Goal: Information Seeking & Learning: Learn about a topic

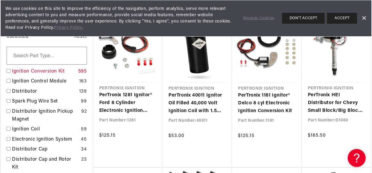
scroll to position [0, 634]
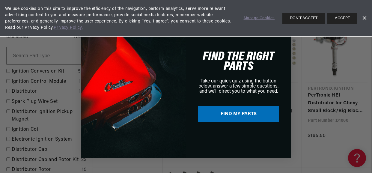
click at [365, 20] on link "Dismiss Banner" at bounding box center [363, 18] width 9 height 9
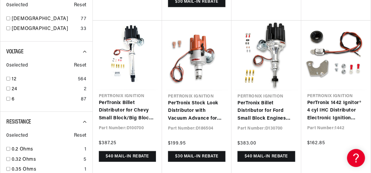
scroll to position [0, 317]
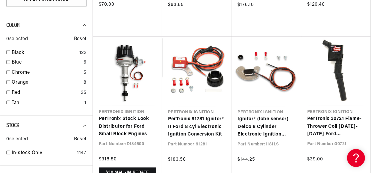
scroll to position [0, 317]
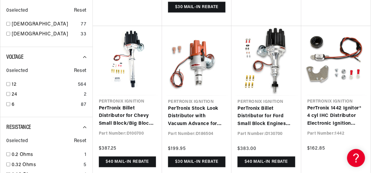
scroll to position [0, 634]
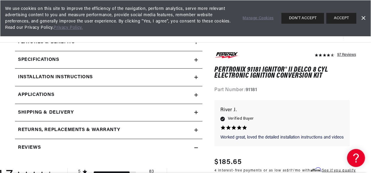
scroll to position [215, 0]
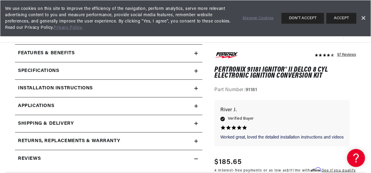
click at [364, 15] on link "Dismiss Banner" at bounding box center [363, 18] width 9 height 9
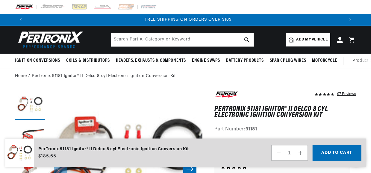
scroll to position [0, 634]
